Goal: Navigation & Orientation: Find specific page/section

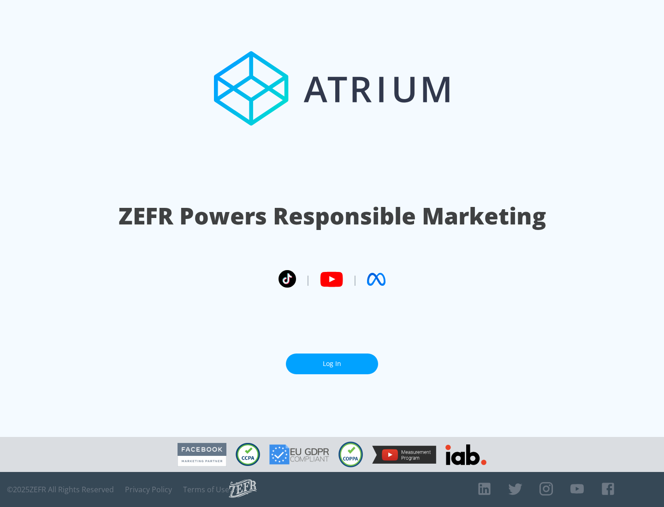
click at [332, 364] on link "Log In" at bounding box center [332, 363] width 92 height 21
